Goal: Transaction & Acquisition: Purchase product/service

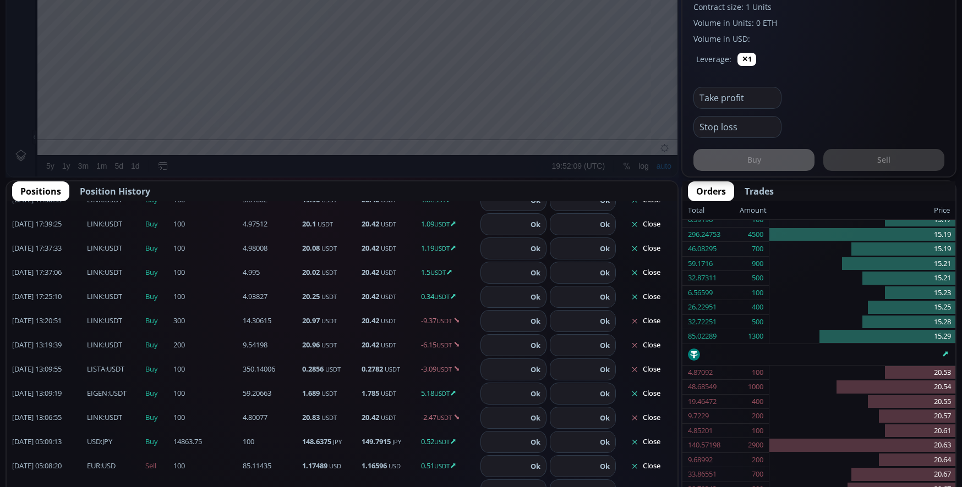
scroll to position [165, 0]
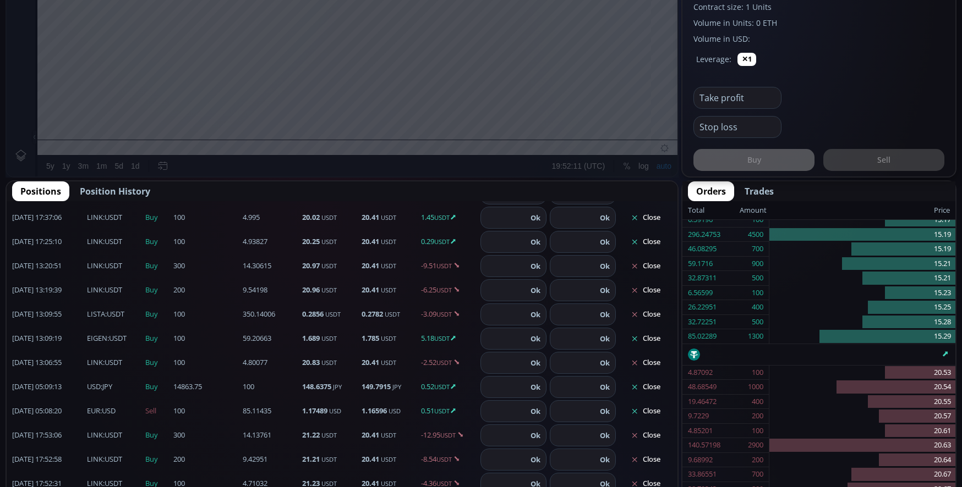
click at [98, 338] on b "EIGEN" at bounding box center [97, 338] width 20 height 10
click at [110, 332] on div "[DATE] 13:09:19 EIGEN :USDT Buy 59.20663 100 1.689 USDT 1.784 USDT 5.12 USDT Ok…" at bounding box center [342, 339] width 671 height 24
click at [577, 339] on input "number" at bounding box center [573, 338] width 46 height 21
type input "****"
click at [596, 338] on button "Ok" at bounding box center [604, 339] width 17 height 12
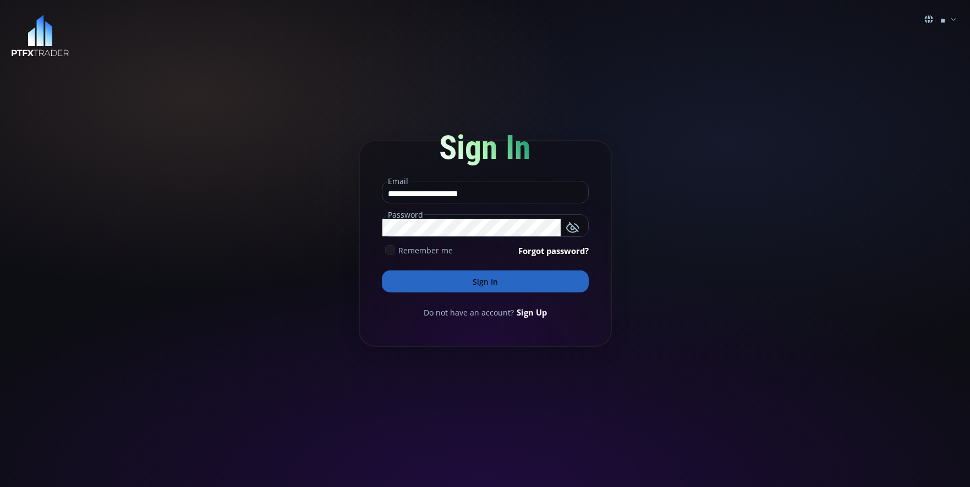
click at [515, 280] on button "Sign In" at bounding box center [485, 282] width 207 height 22
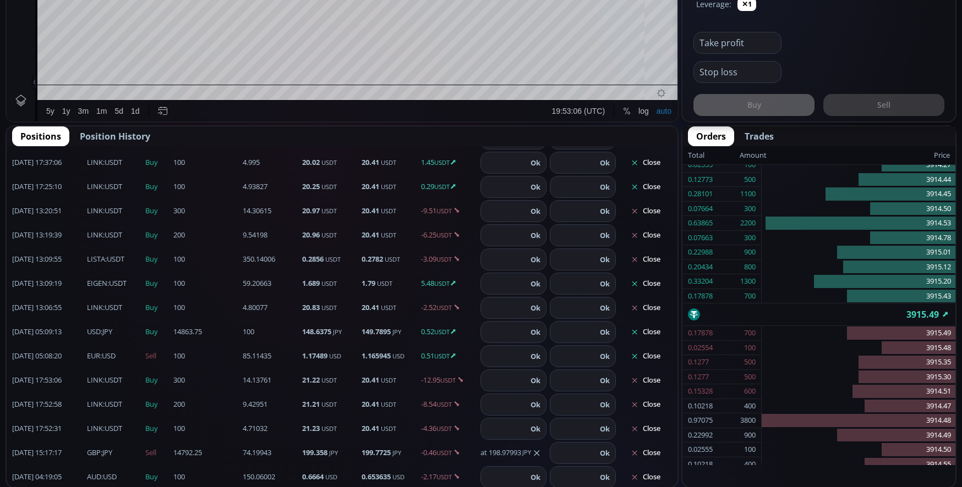
scroll to position [167, 0]
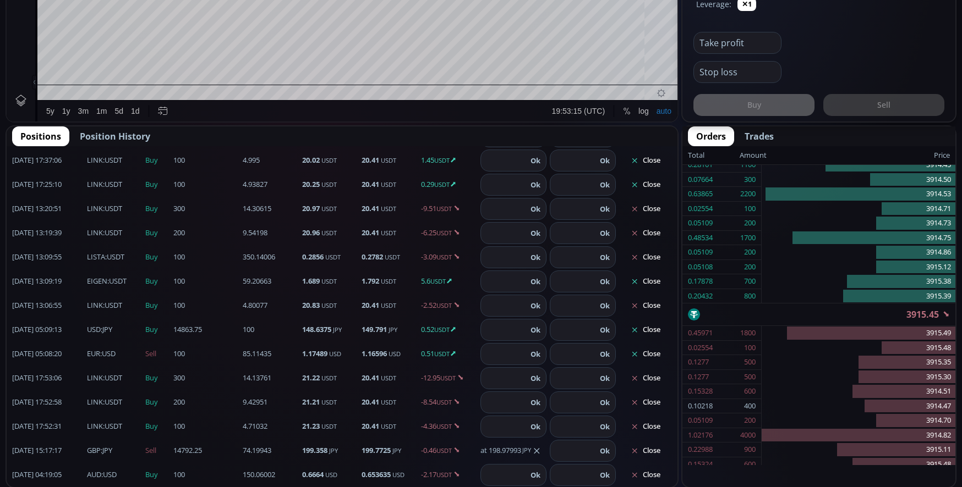
click at [579, 280] on input "number" at bounding box center [573, 281] width 46 height 21
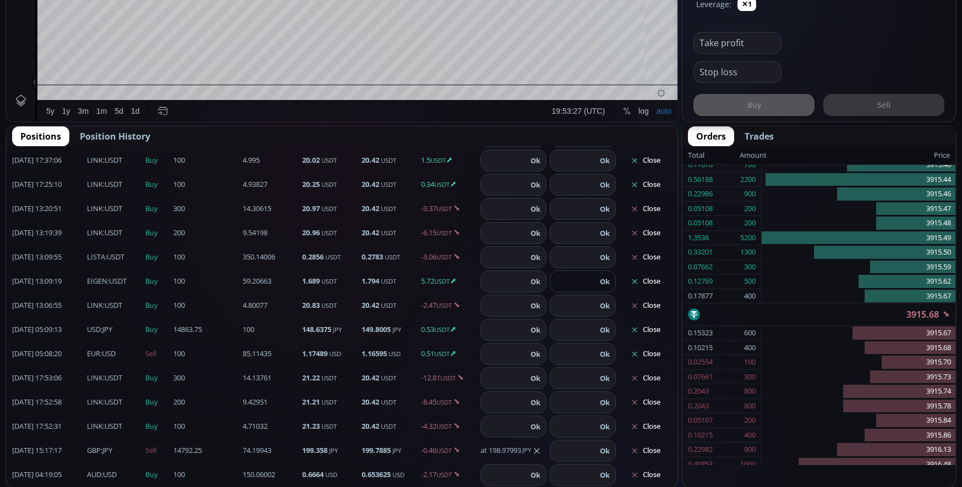
type input "****"
click at [599, 283] on button "Ok" at bounding box center [604, 282] width 17 height 12
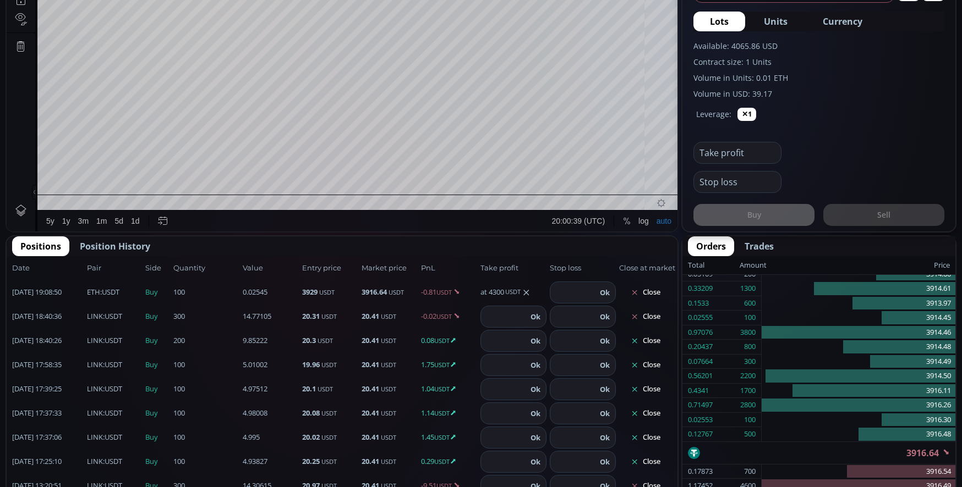
scroll to position [165, 0]
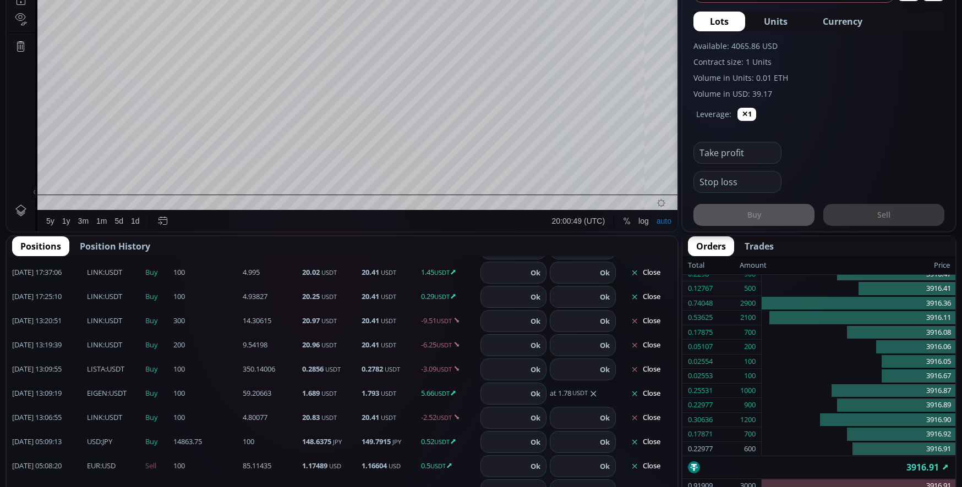
click at [115, 394] on span "EIGEN :USDT" at bounding box center [107, 393] width 40 height 11
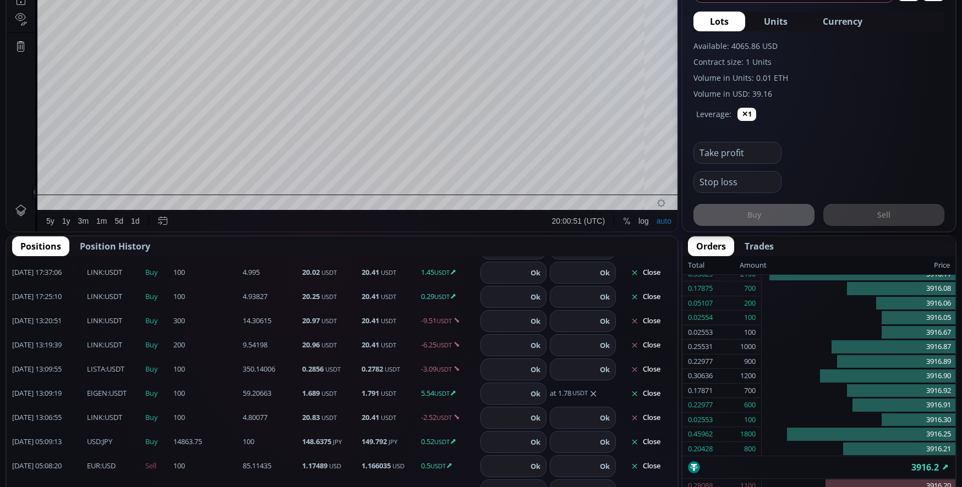
click at [94, 392] on b "EIGEN" at bounding box center [97, 393] width 20 height 10
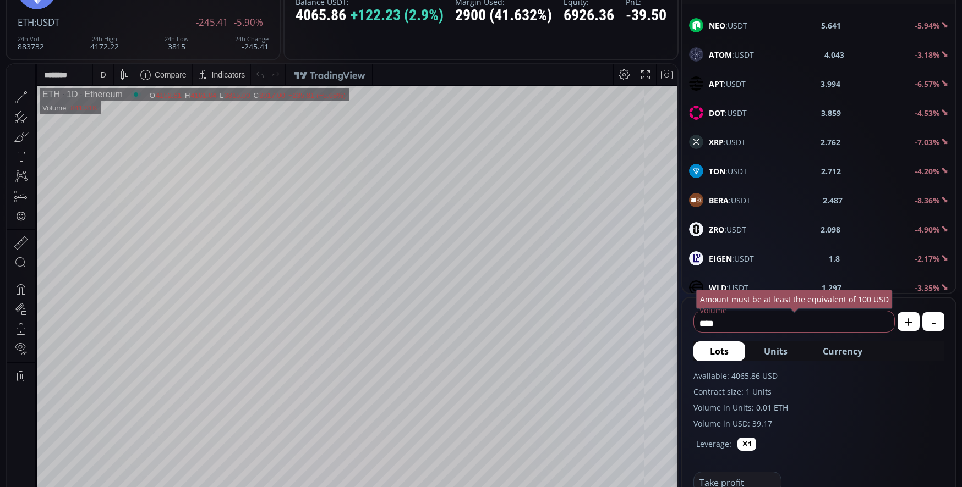
scroll to position [440, 0]
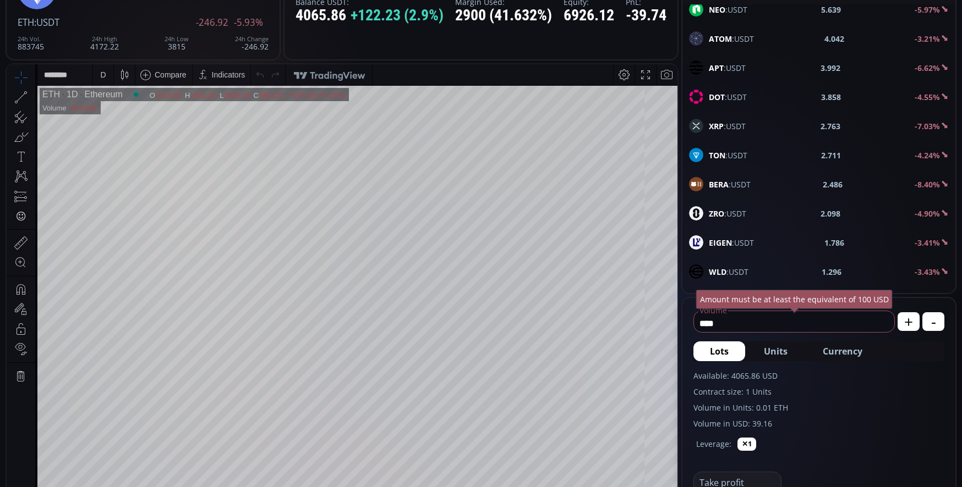
click at [721, 240] on b "EIGEN" at bounding box center [720, 243] width 23 height 10
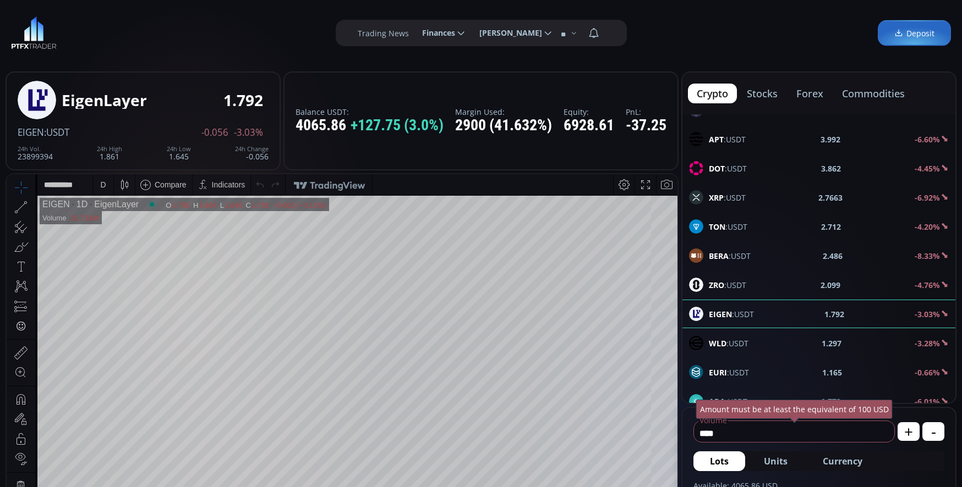
scroll to position [495, 0]
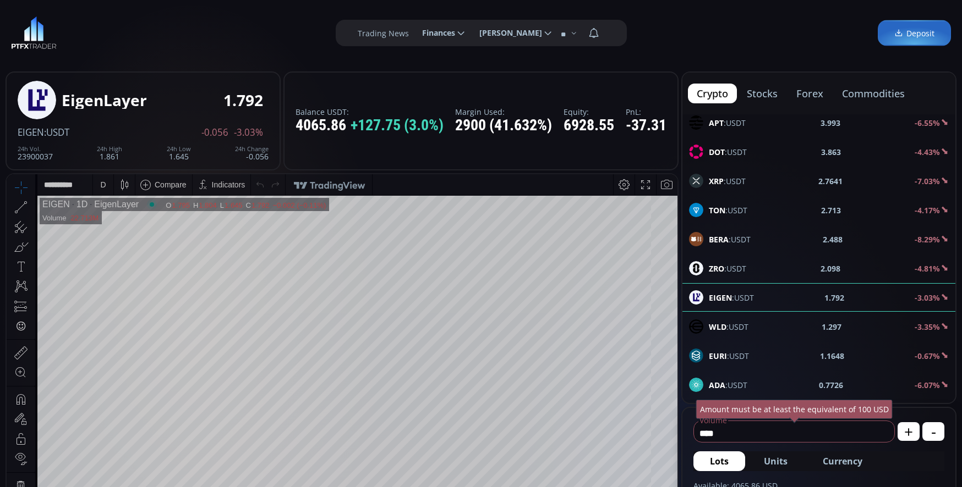
click at [103, 185] on div "D" at bounding box center [103, 184] width 6 height 9
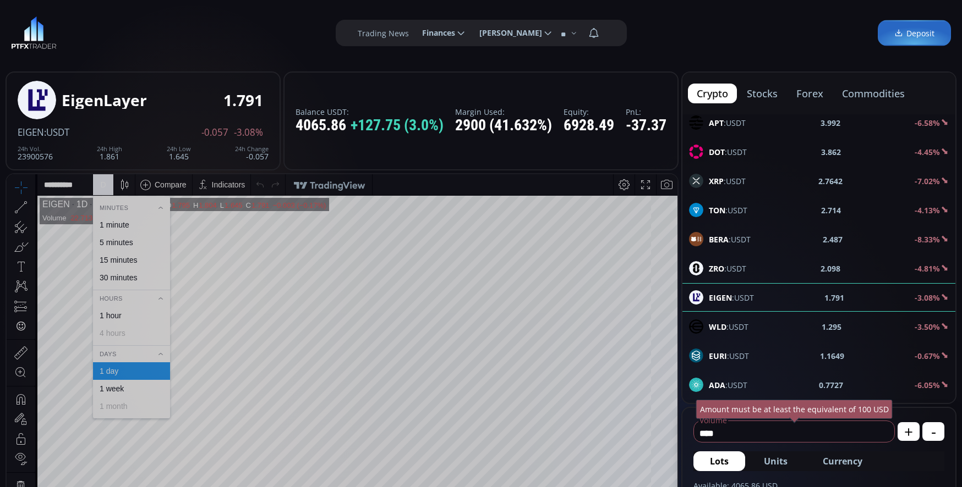
click at [115, 220] on div "1 minute" at bounding box center [131, 225] width 77 height 18
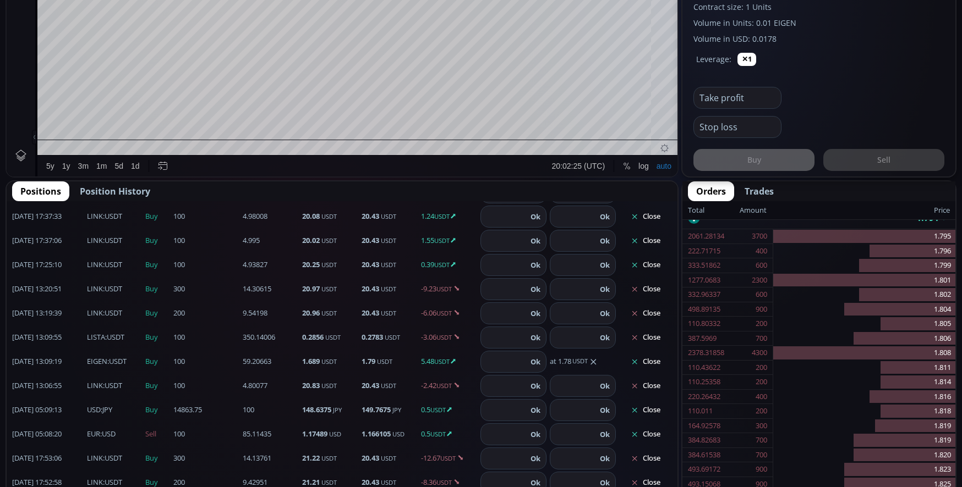
scroll to position [165, 0]
click at [630, 336] on icon at bounding box center [634, 339] width 8 height 8
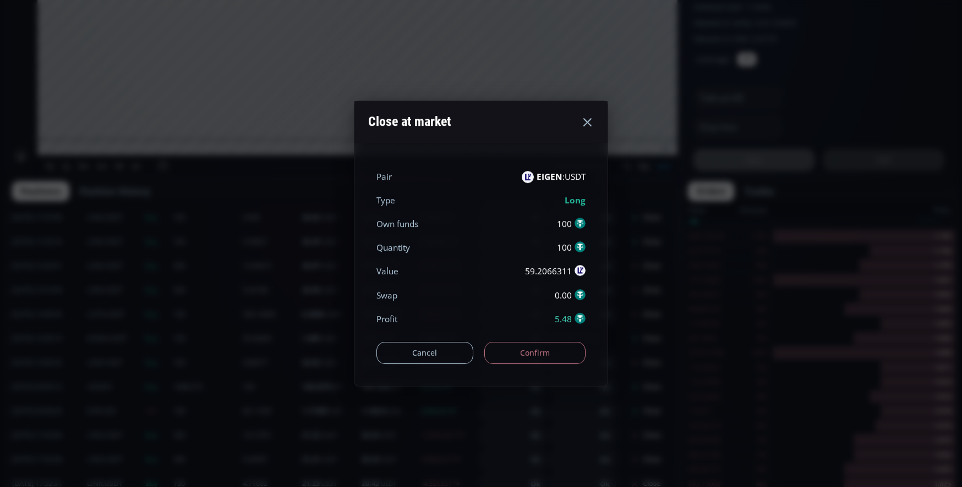
click at [544, 352] on button "Confirm" at bounding box center [535, 353] width 102 height 22
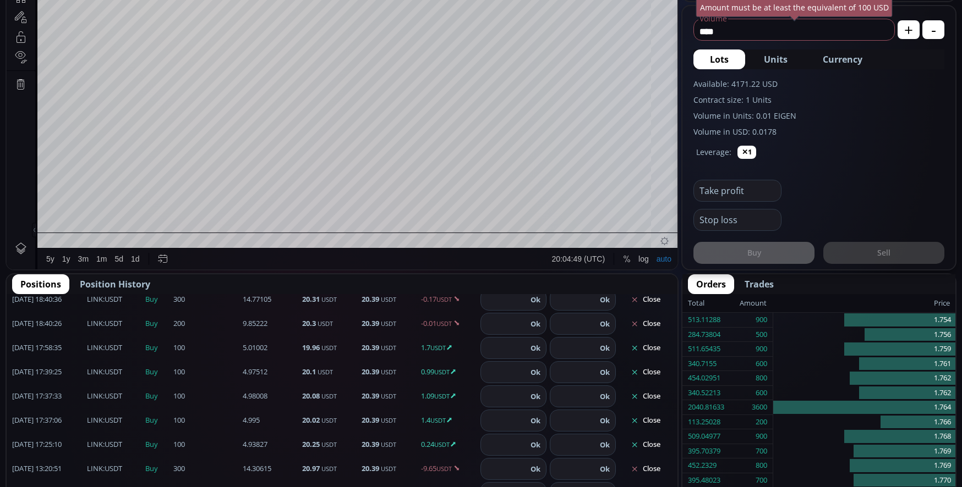
scroll to position [495, 0]
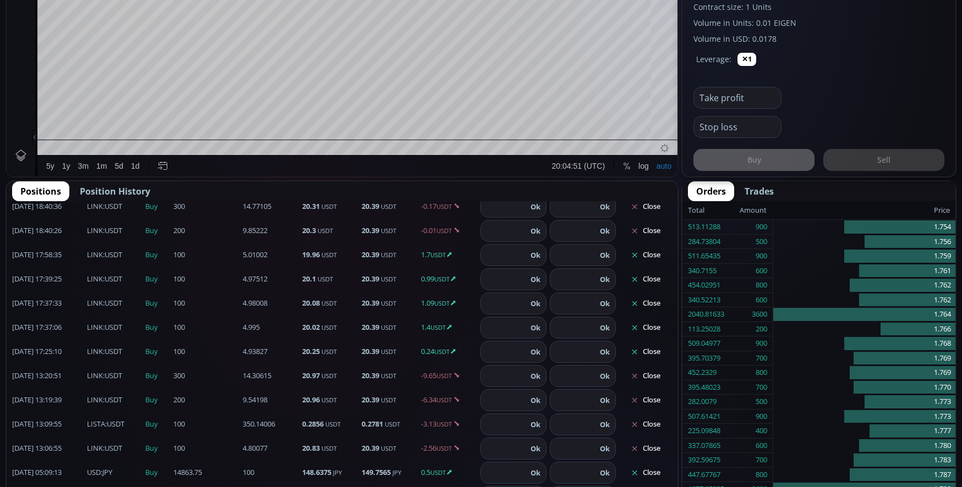
click at [116, 259] on span "LINK :USDT" at bounding box center [104, 255] width 35 height 11
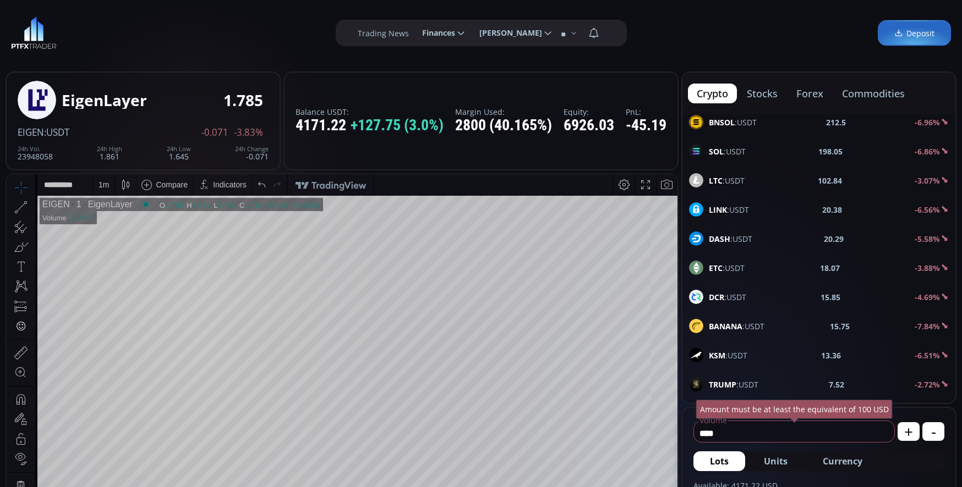
scroll to position [110, 0]
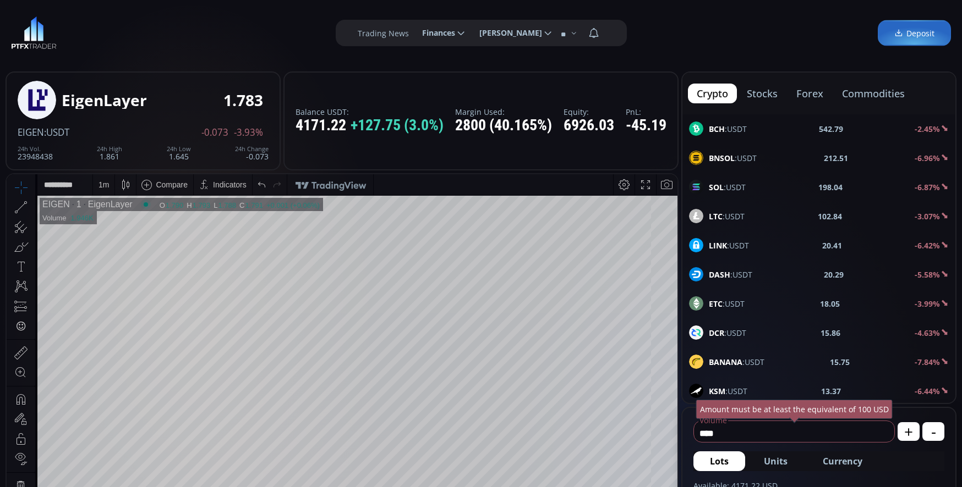
click at [735, 253] on div "LINK :USDT 20.41 -6.42%" at bounding box center [818, 245] width 273 height 29
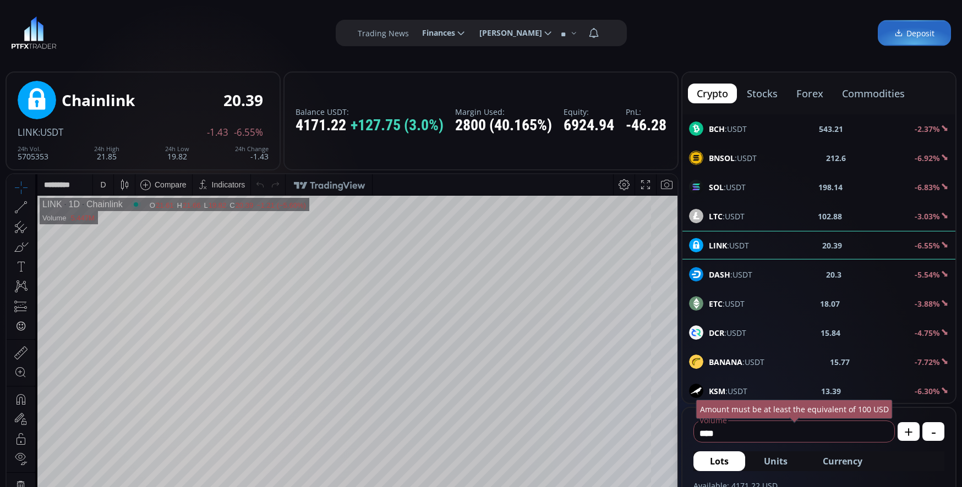
click at [102, 185] on div "D" at bounding box center [103, 184] width 6 height 9
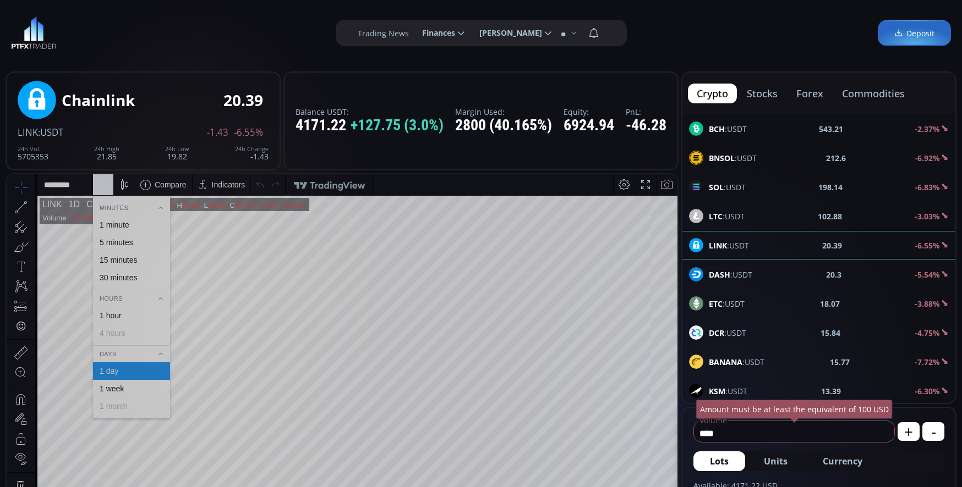
click at [113, 227] on div "1 minute" at bounding box center [115, 225] width 30 height 9
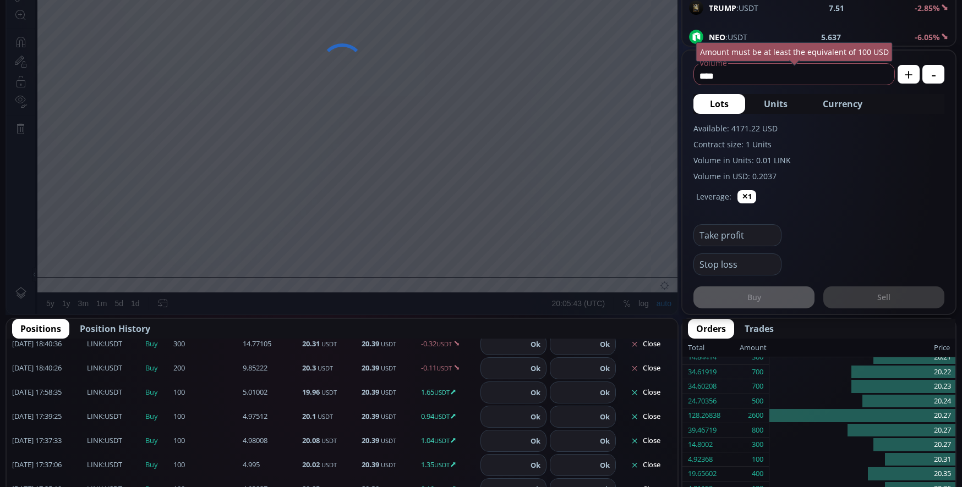
scroll to position [440, 0]
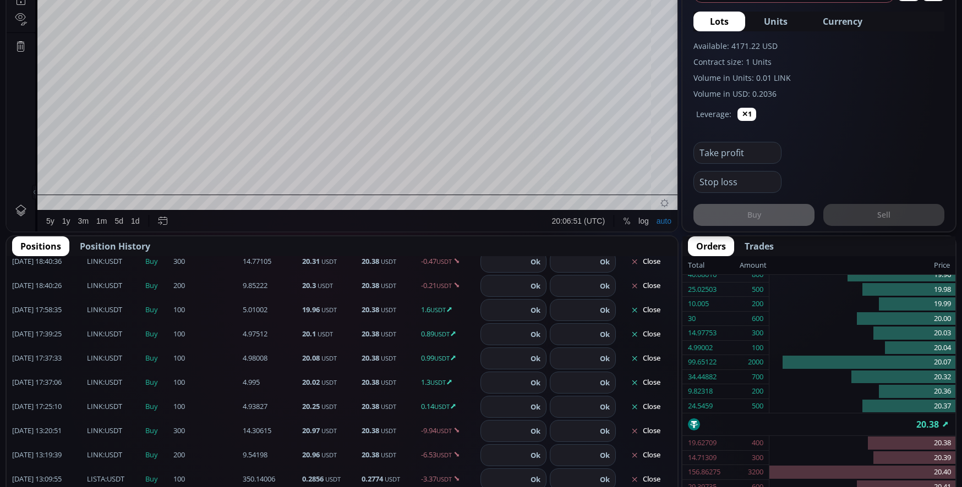
click at [645, 311] on button "Close" at bounding box center [645, 310] width 53 height 18
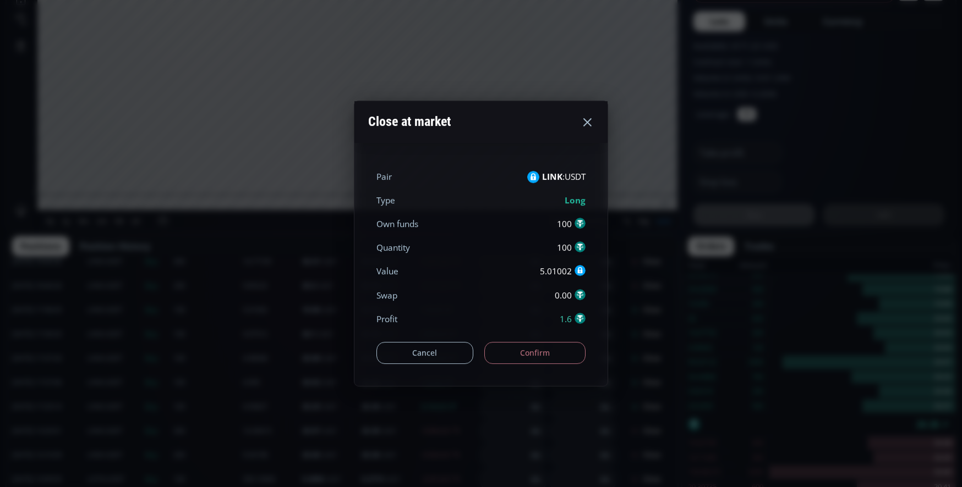
click at [561, 352] on button "Confirm" at bounding box center [535, 353] width 102 height 22
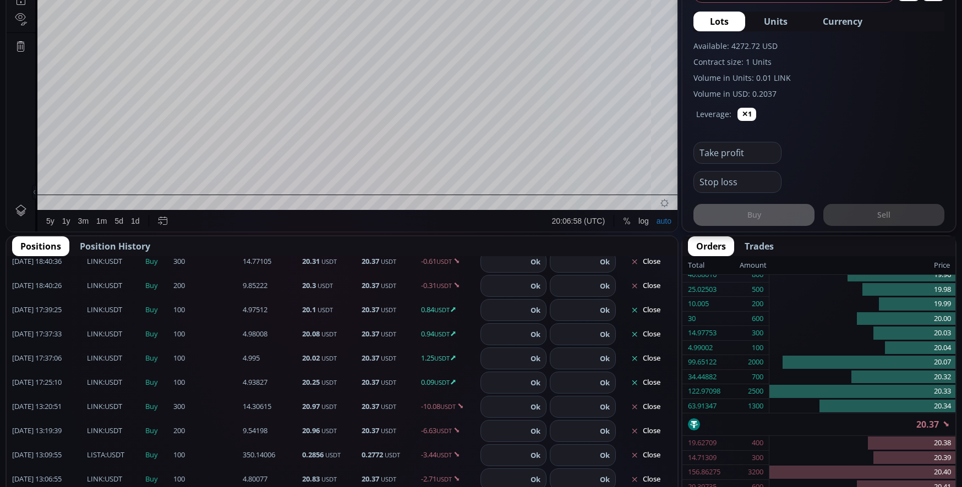
click at [642, 359] on button "Close" at bounding box center [645, 359] width 53 height 18
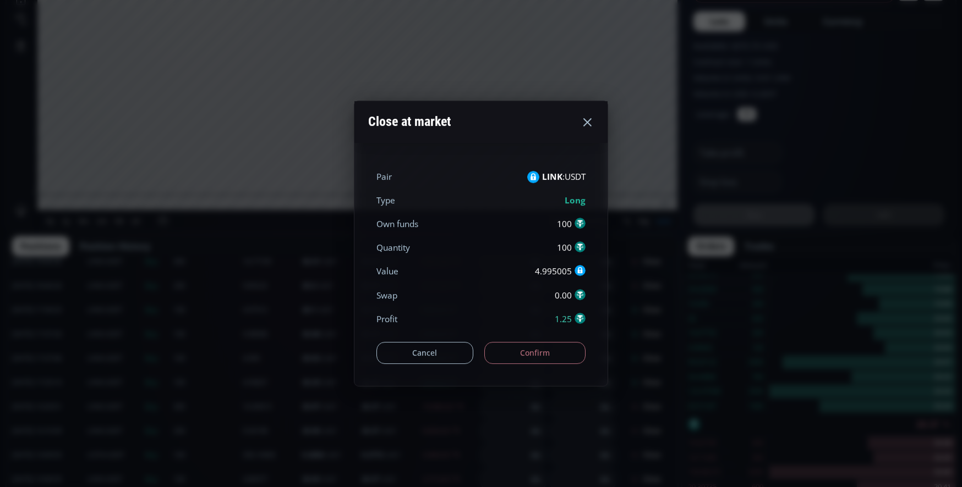
click at [565, 352] on button "Confirm" at bounding box center [535, 353] width 102 height 22
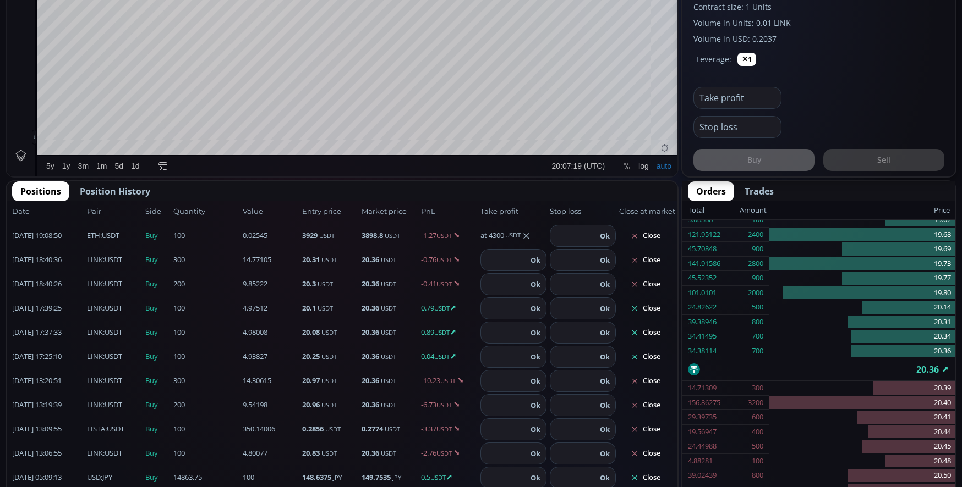
scroll to position [0, 0]
